Goal: Transaction & Acquisition: Purchase product/service

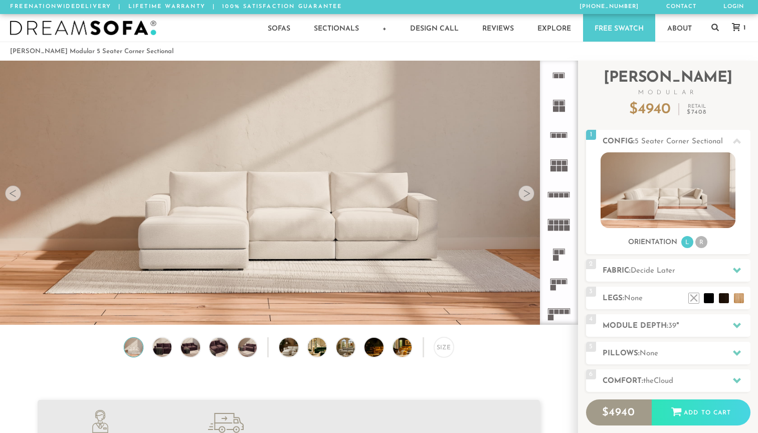
scroll to position [11133, 758]
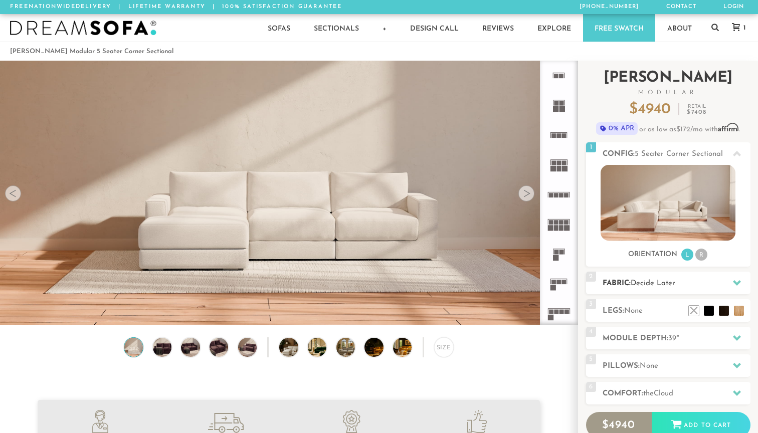
click at [675, 283] on span "Decide Later" at bounding box center [652, 284] width 45 height 8
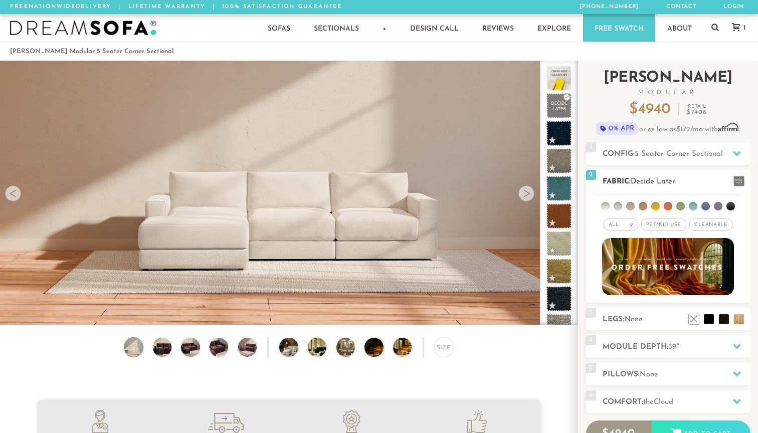
click at [706, 205] on li at bounding box center [705, 206] width 9 height 9
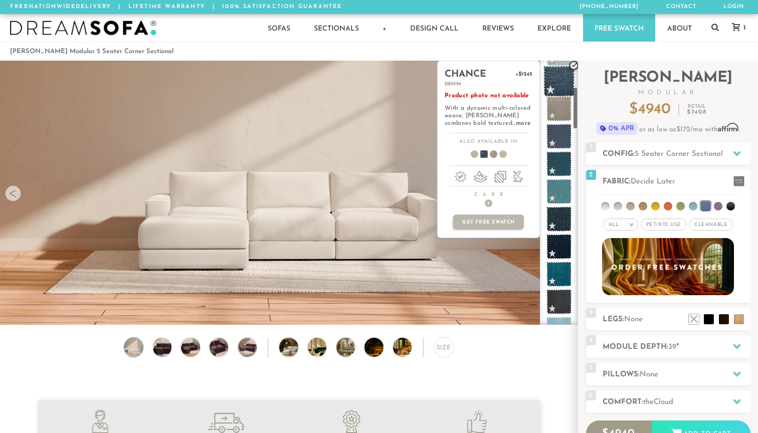
scroll to position [163, 0]
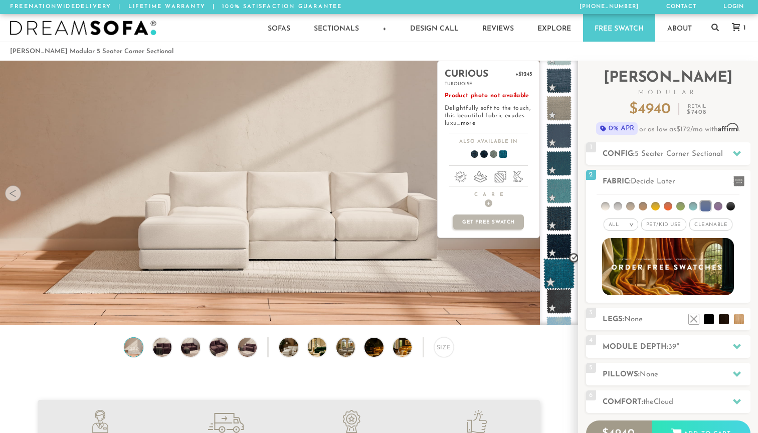
click at [552, 277] on span at bounding box center [559, 274] width 32 height 32
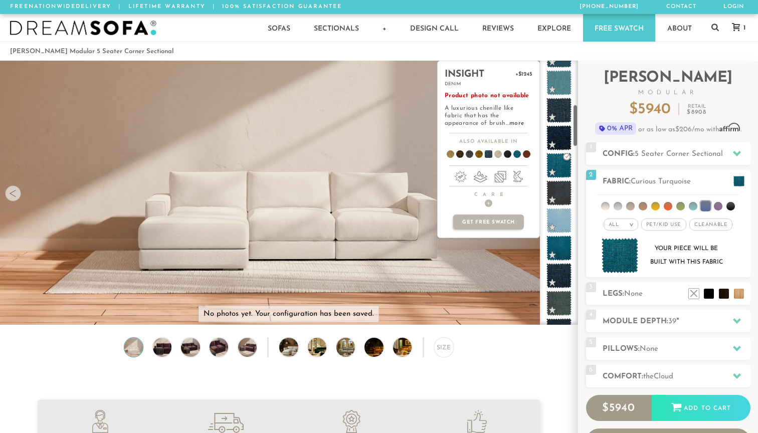
scroll to position [271, 0]
click at [563, 114] on span at bounding box center [559, 111] width 32 height 32
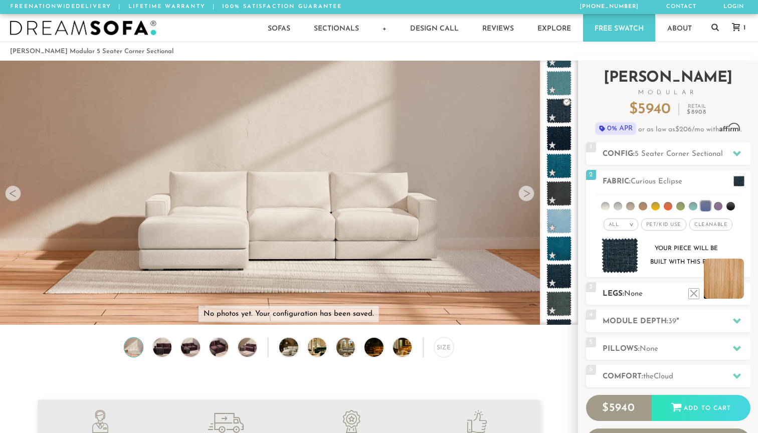
click at [711, 296] on li at bounding box center [724, 279] width 40 height 40
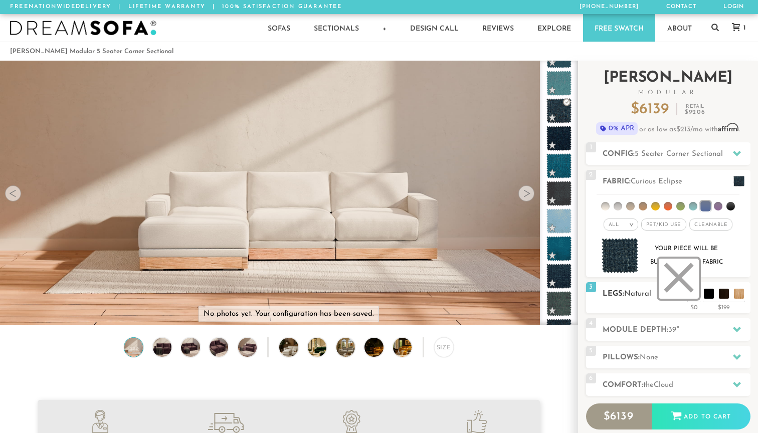
click at [696, 297] on li at bounding box center [678, 279] width 40 height 40
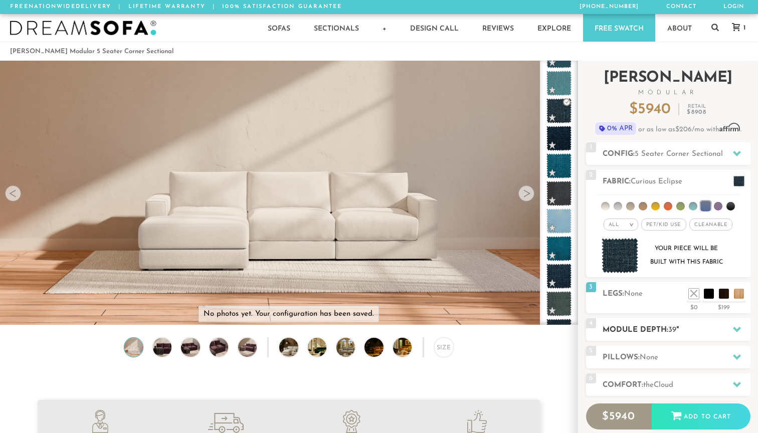
click at [673, 328] on span "39" at bounding box center [672, 330] width 8 height 8
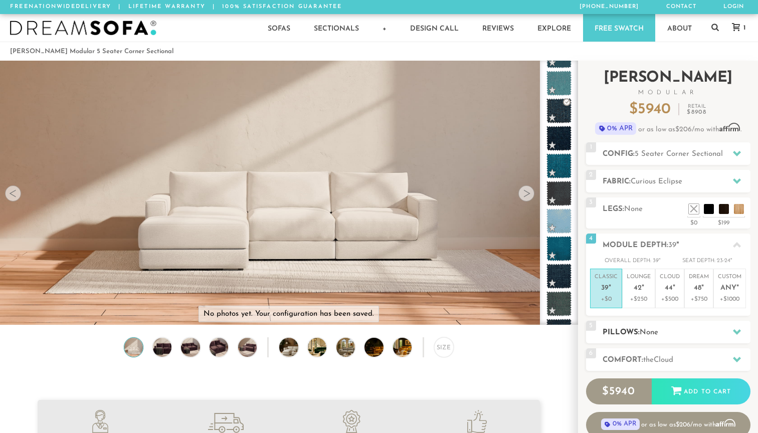
click at [668, 336] on h2 "Pillows: None" at bounding box center [676, 333] width 148 height 12
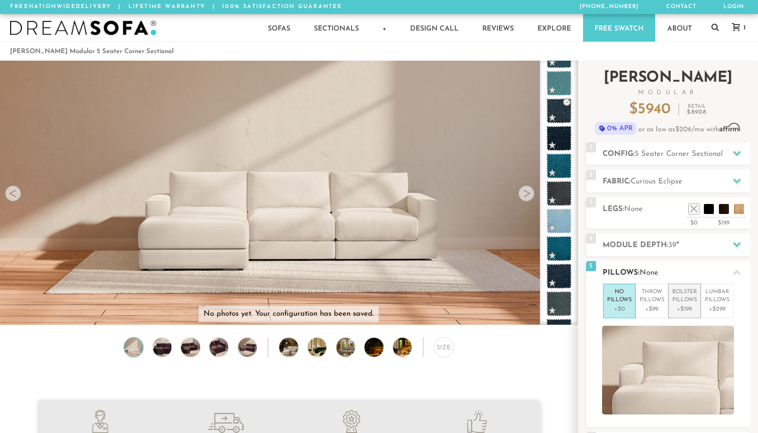
click at [696, 307] on p "+$199" at bounding box center [684, 309] width 25 height 9
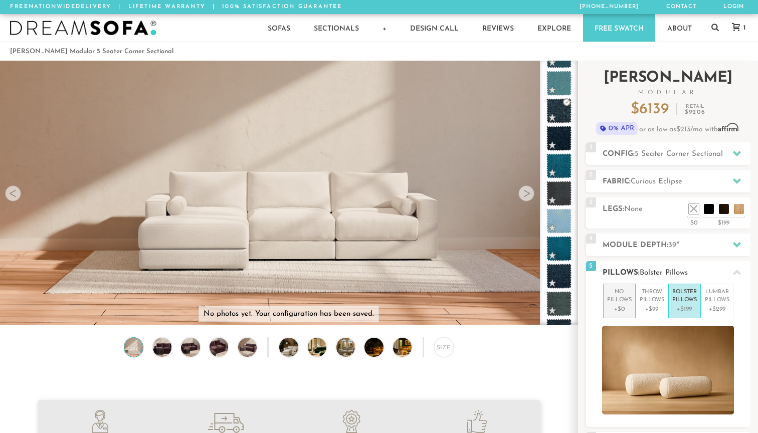
click at [620, 309] on p "+$0" at bounding box center [619, 309] width 25 height 9
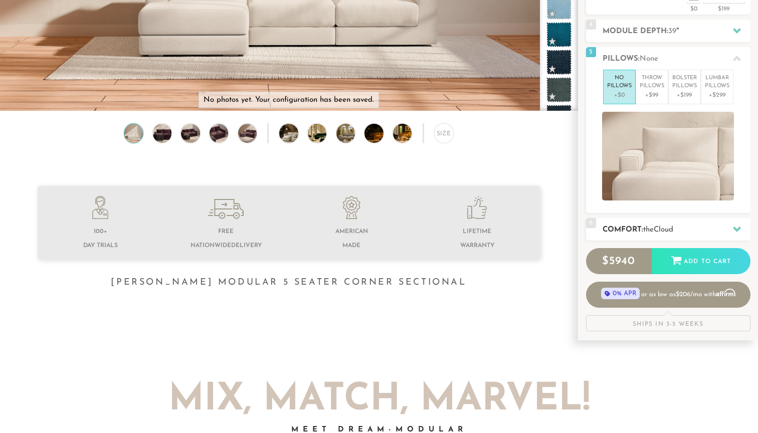
scroll to position [214, 0]
click at [646, 215] on div "Introducing [PERSON_NAME] Modular $ 5940 Retail $ 8908 $ 5940 Retail $ 8908 0% …" at bounding box center [668, 88] width 164 height 485
click at [646, 219] on div "6 Comfort: the Cloud soft" at bounding box center [668, 228] width 164 height 23
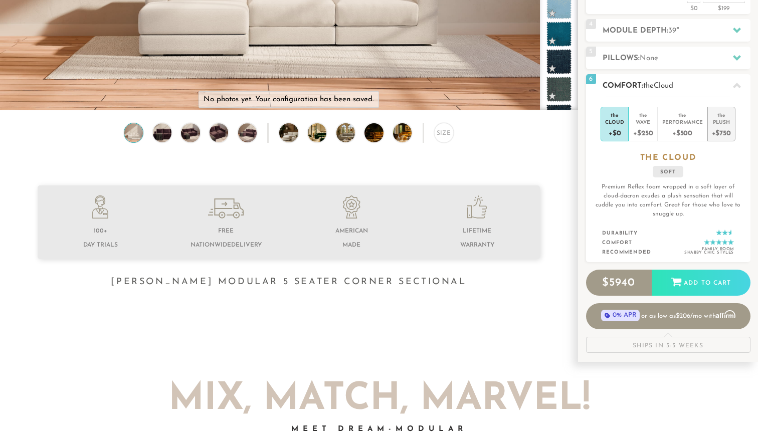
click at [721, 136] on div "+$750" at bounding box center [721, 132] width 19 height 15
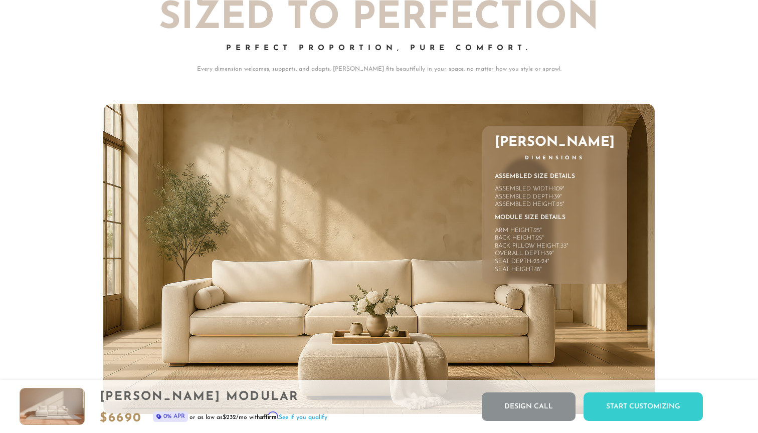
scroll to position [4376, 0]
